Goal: Browse casually

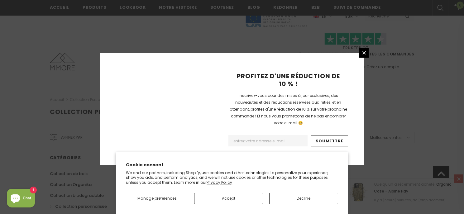
scroll to position [440, 0]
